Goal: Information Seeking & Learning: Learn about a topic

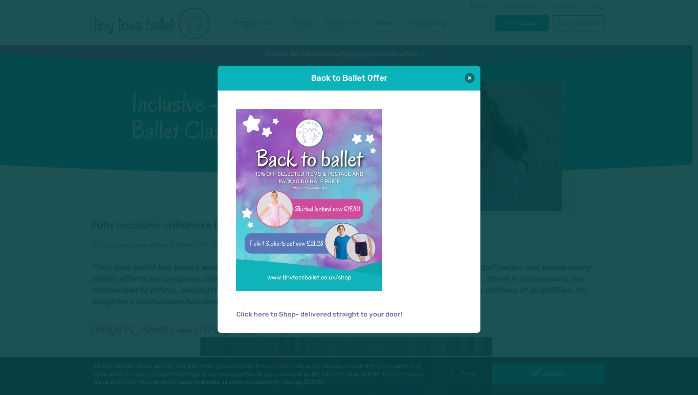
click at [464, 77] on div "Back to Ballet Offer" at bounding box center [349, 78] width 263 height 25
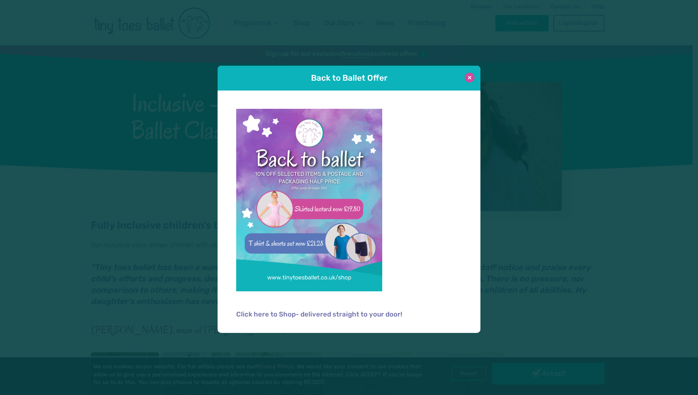
click at [468, 78] on button at bounding box center [470, 78] width 10 height 10
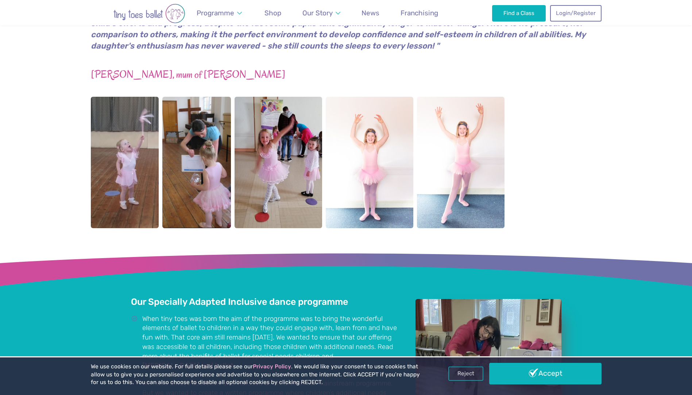
scroll to position [365, 0]
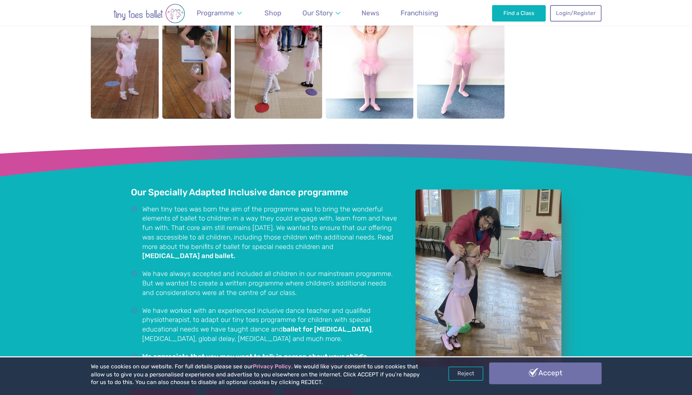
click at [579, 365] on link "Accept" at bounding box center [545, 372] width 112 height 21
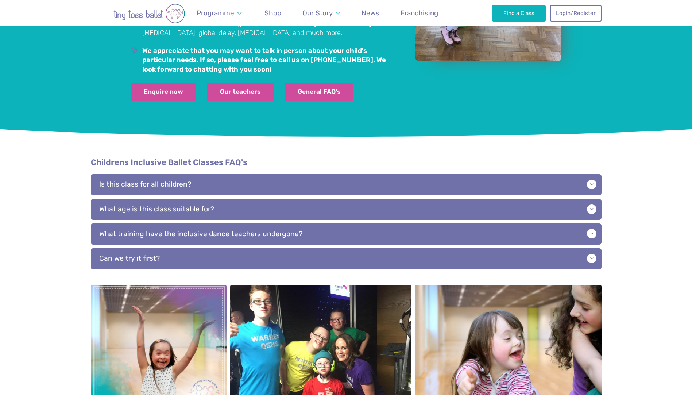
scroll to position [634, 0]
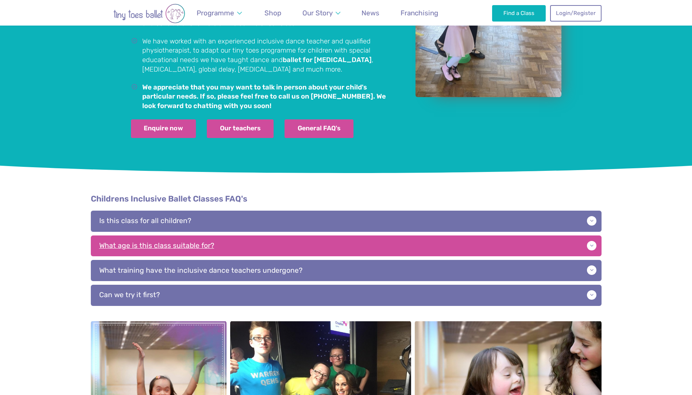
click at [200, 239] on p "What age is this class suitable for?" at bounding box center [346, 245] width 511 height 21
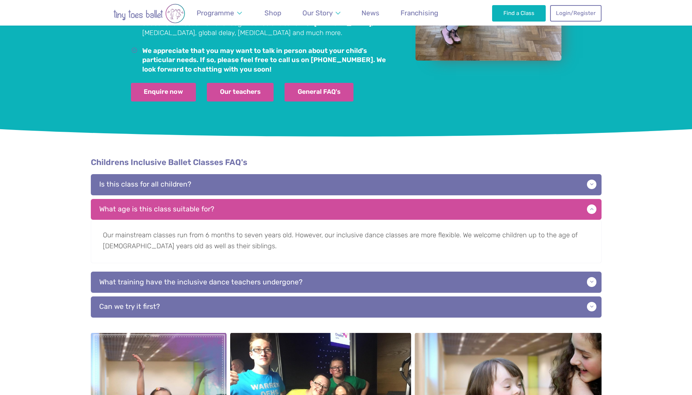
scroll to position [707, 0]
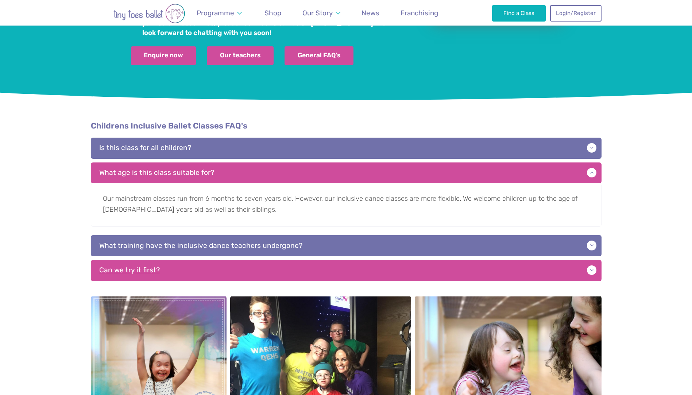
click at [207, 260] on p "Can we try it first?" at bounding box center [346, 270] width 511 height 21
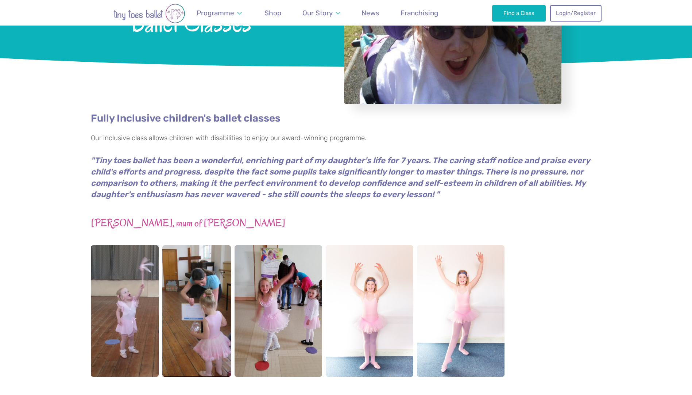
scroll to position [0, 0]
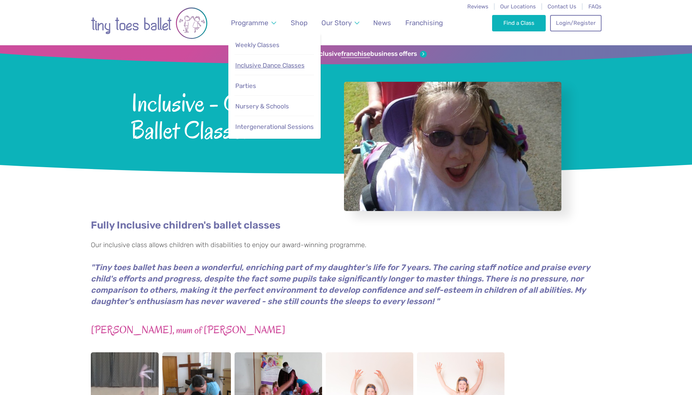
click at [268, 62] on span "Inclusive Dance Classes" at bounding box center [269, 65] width 69 height 7
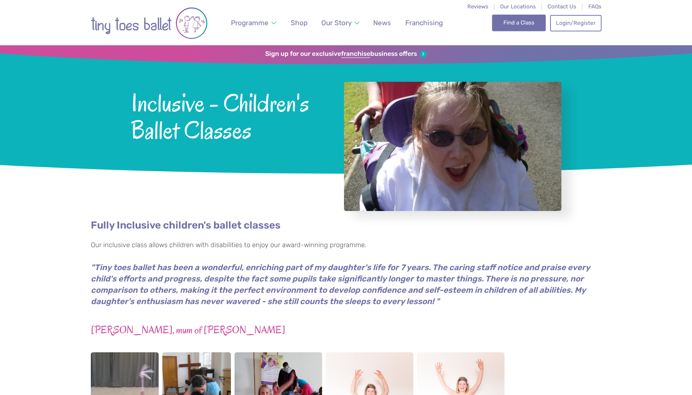
click at [519, 26] on link "Find a Class" at bounding box center [519, 23] width 54 height 16
